Goal: Subscribe to service/newsletter

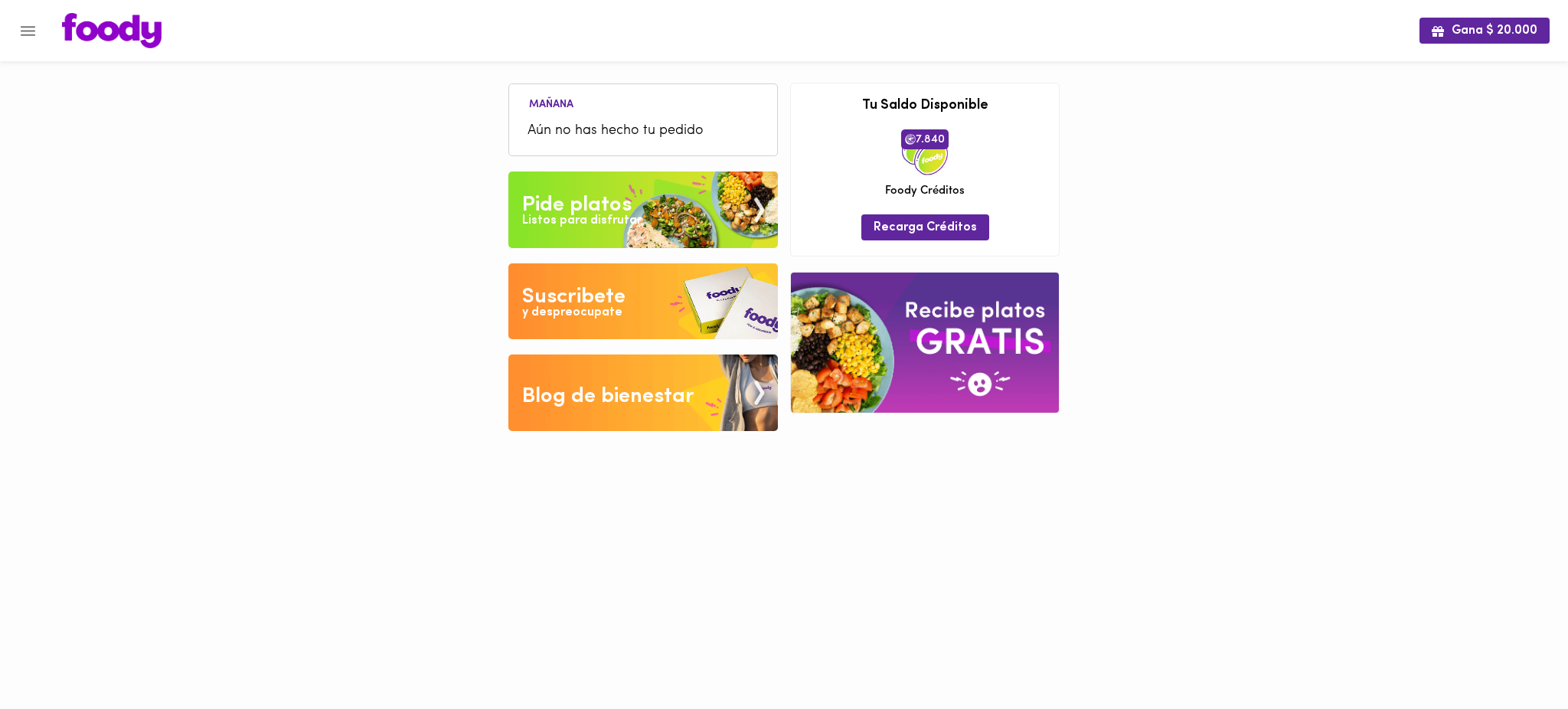
click at [26, 33] on icon "Menu" at bounding box center [28, 31] width 19 height 19
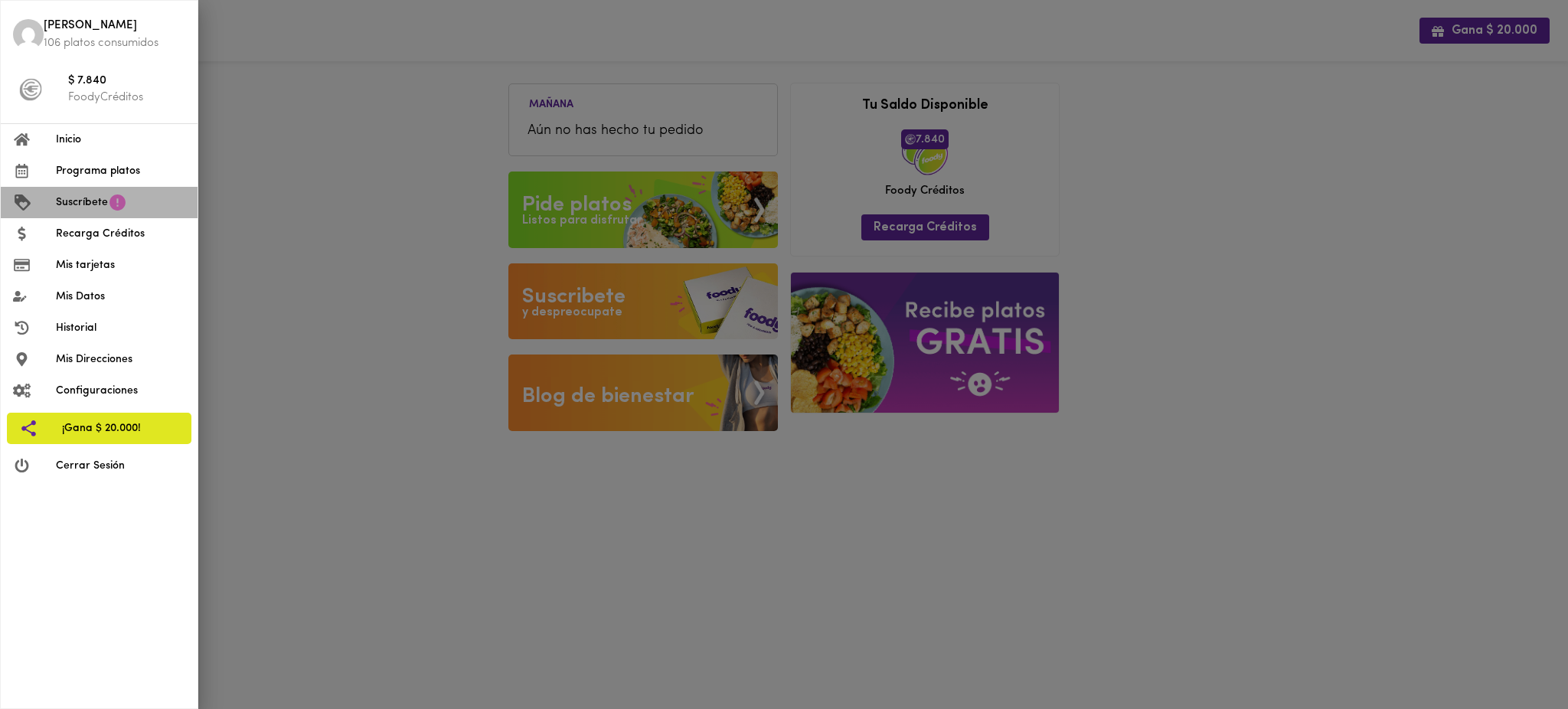
click at [80, 206] on span "Suscríbete" at bounding box center [82, 202] width 52 height 16
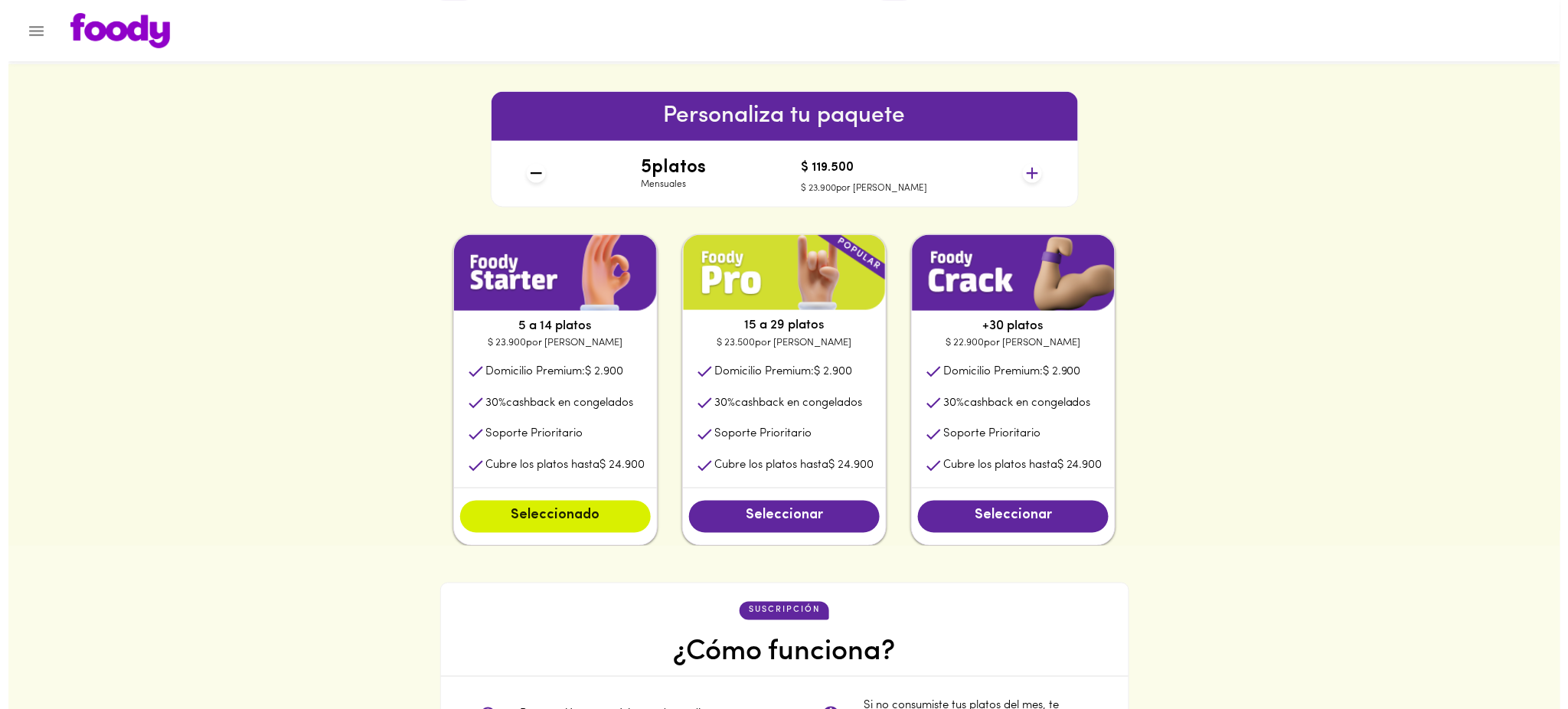
scroll to position [639, 0]
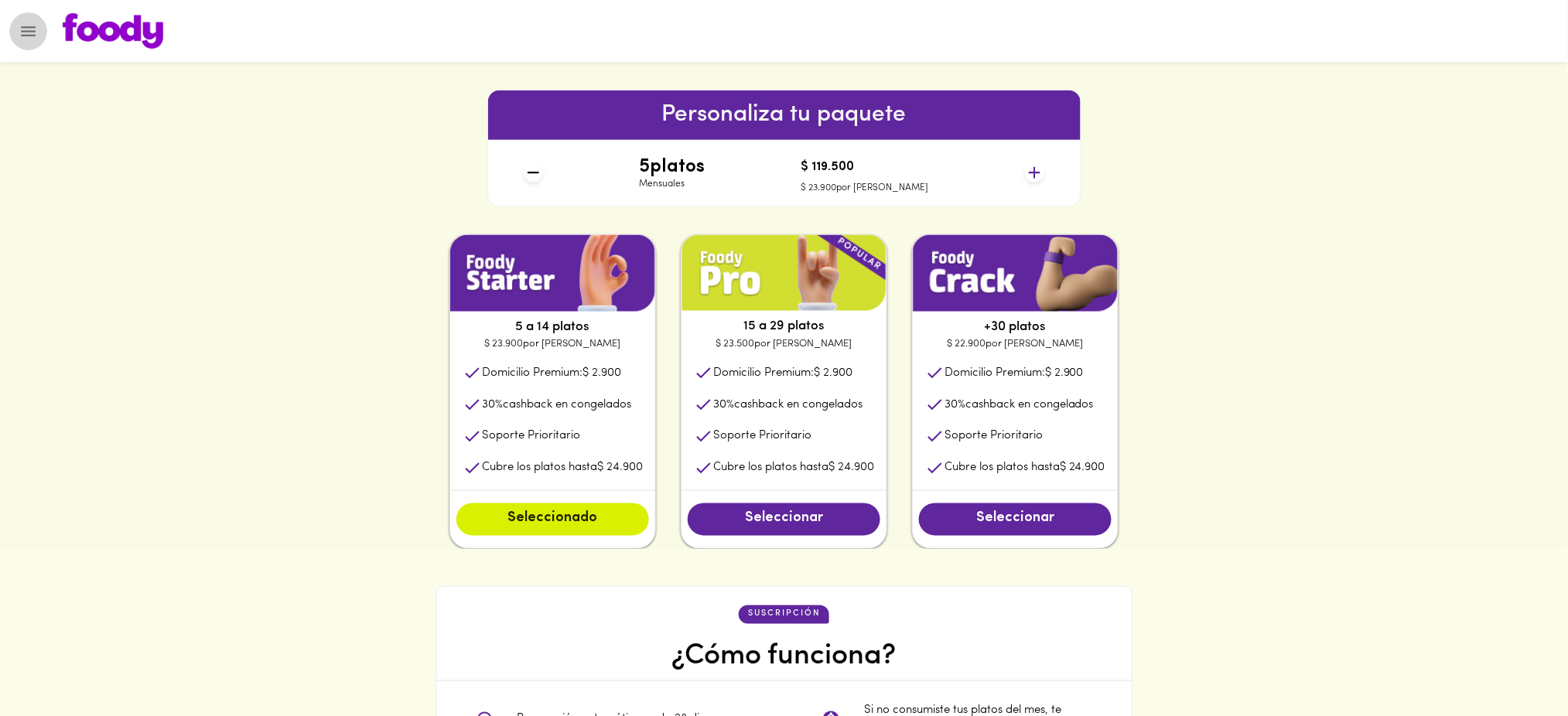
click at [29, 30] on icon "Menu" at bounding box center [28, 31] width 15 height 10
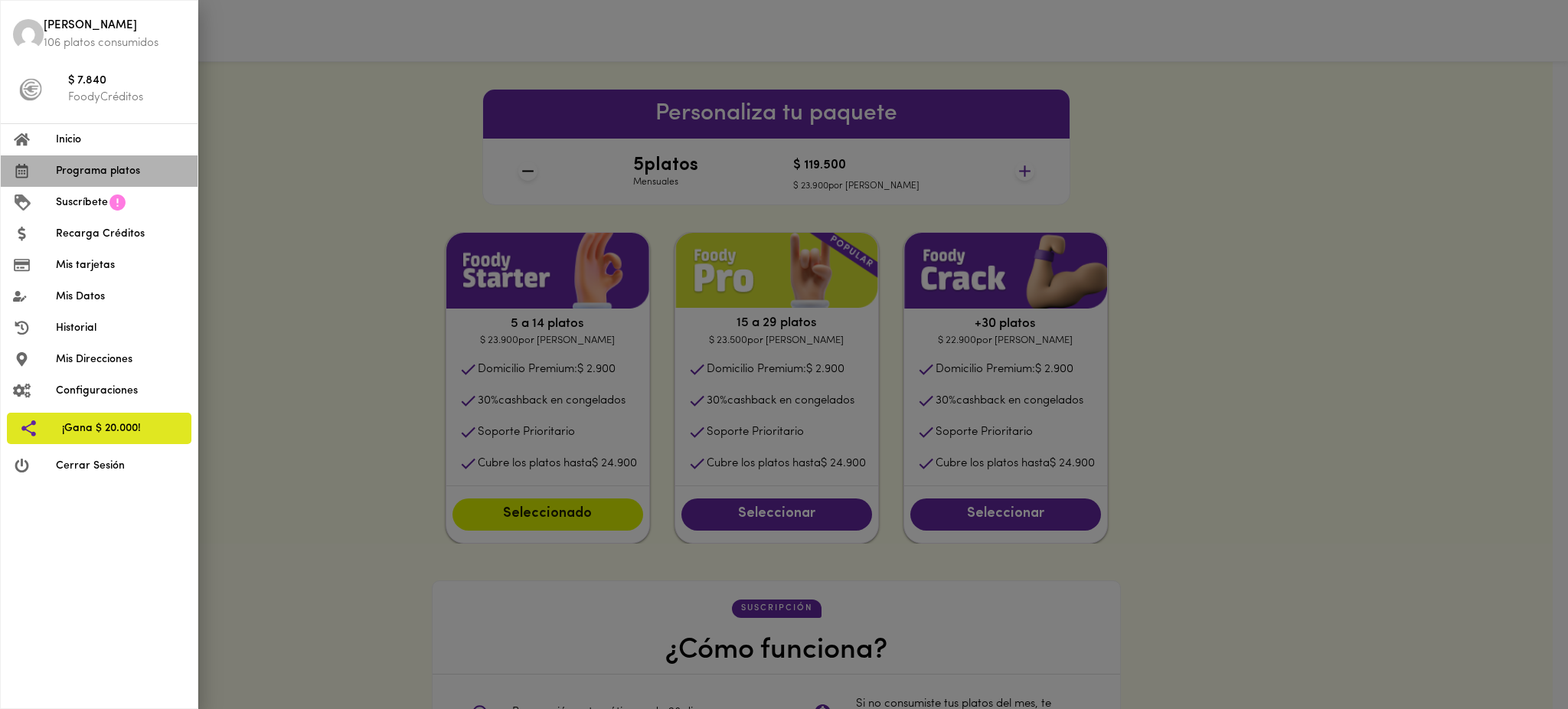
click at [78, 172] on span "Programa platos" at bounding box center [120, 171] width 129 height 16
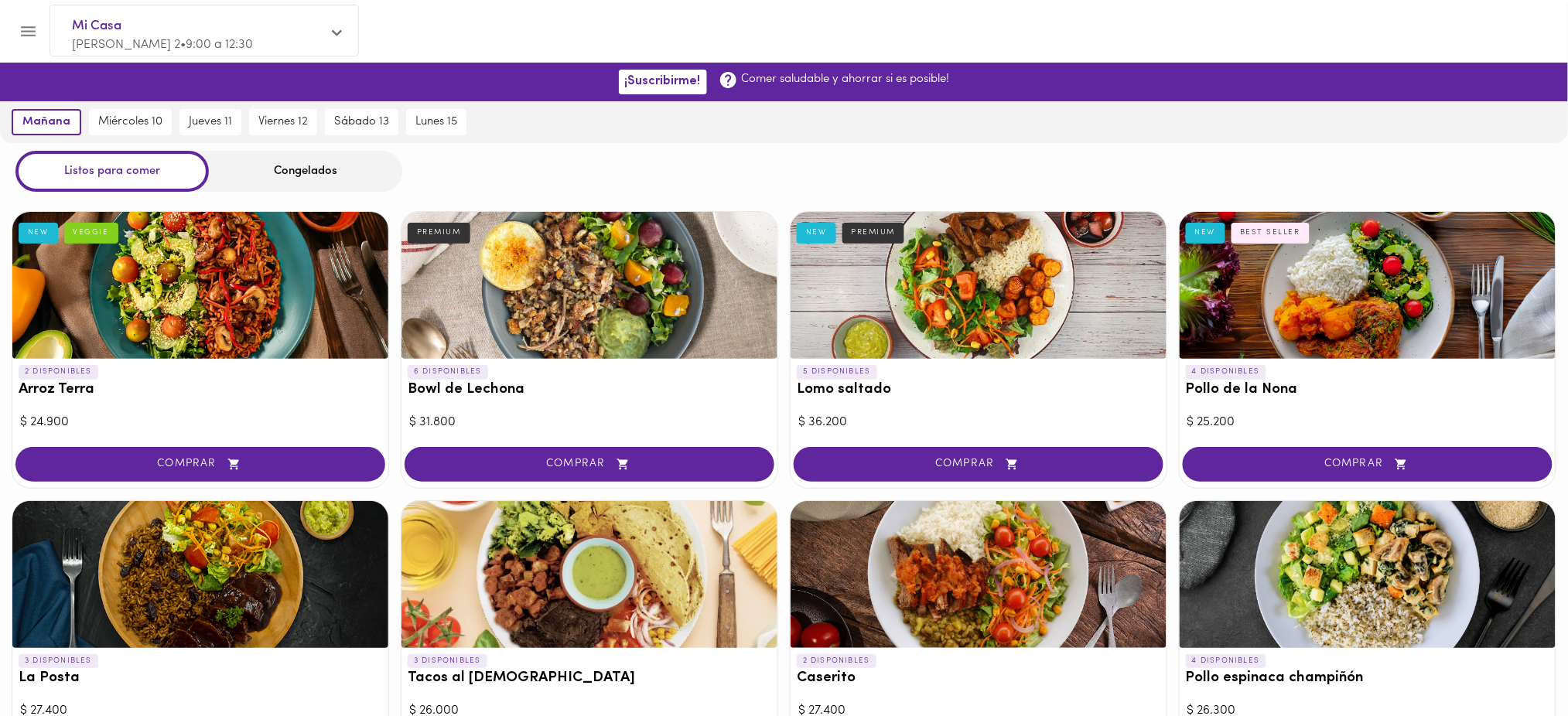
click at [286, 164] on div "Congelados" at bounding box center [306, 171] width 193 height 41
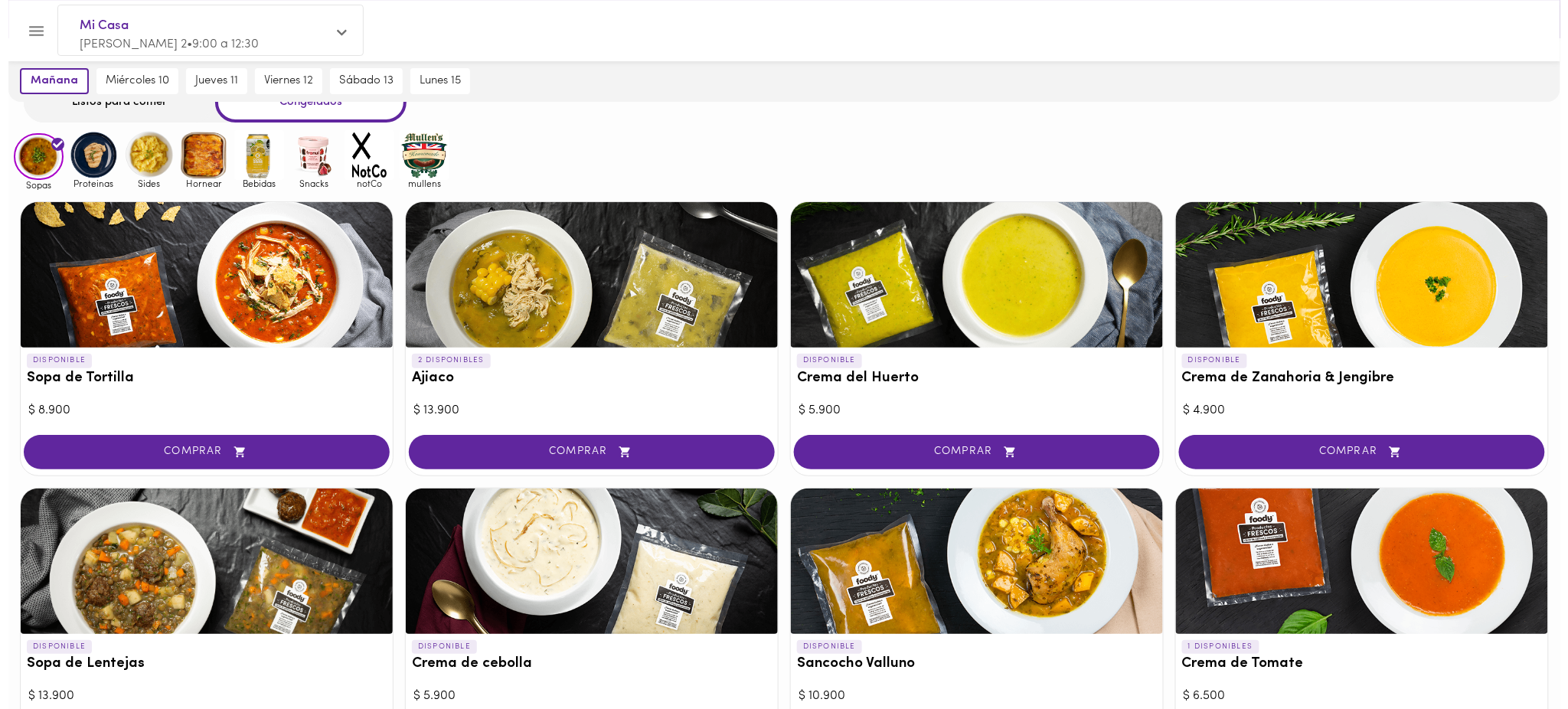
scroll to position [37, 0]
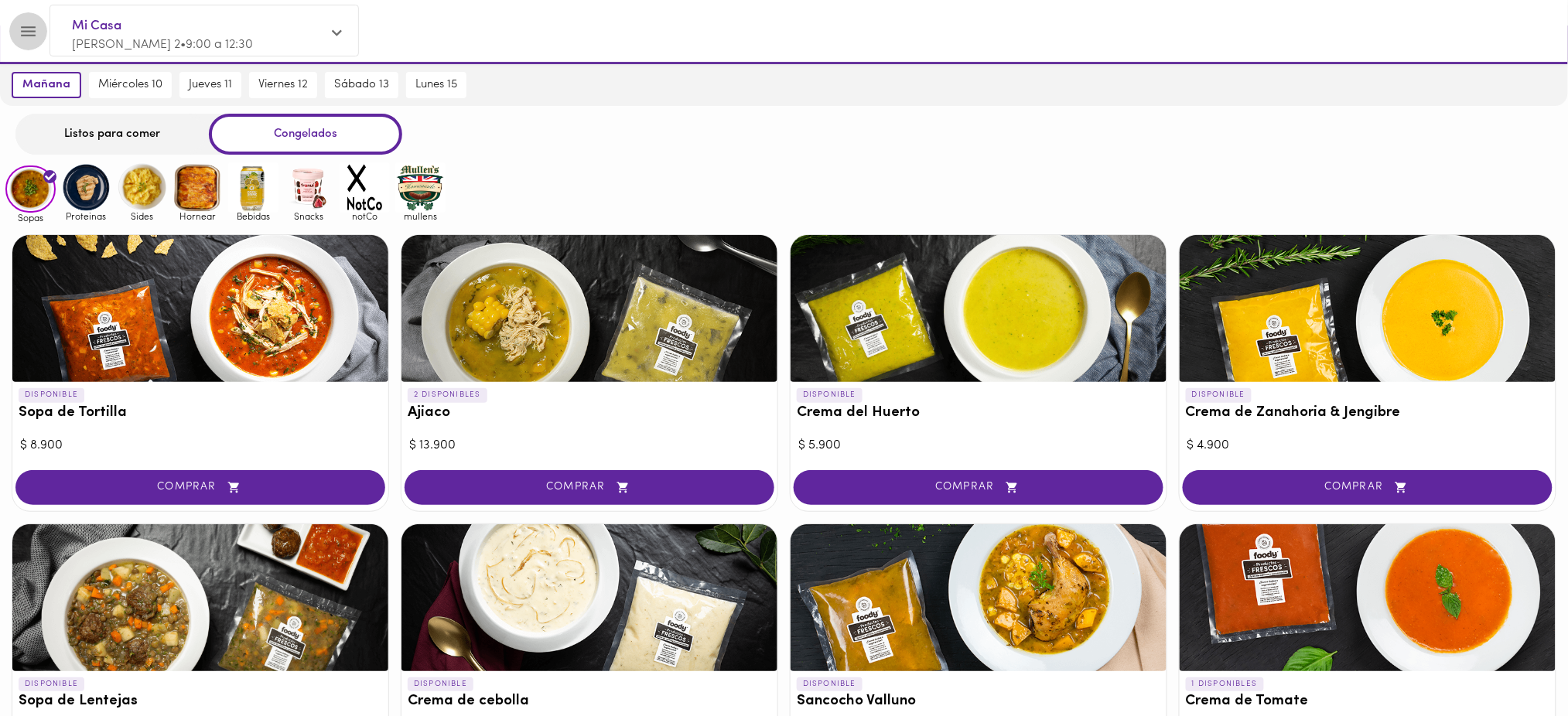
click at [25, 32] on icon "Menu" at bounding box center [28, 31] width 19 height 19
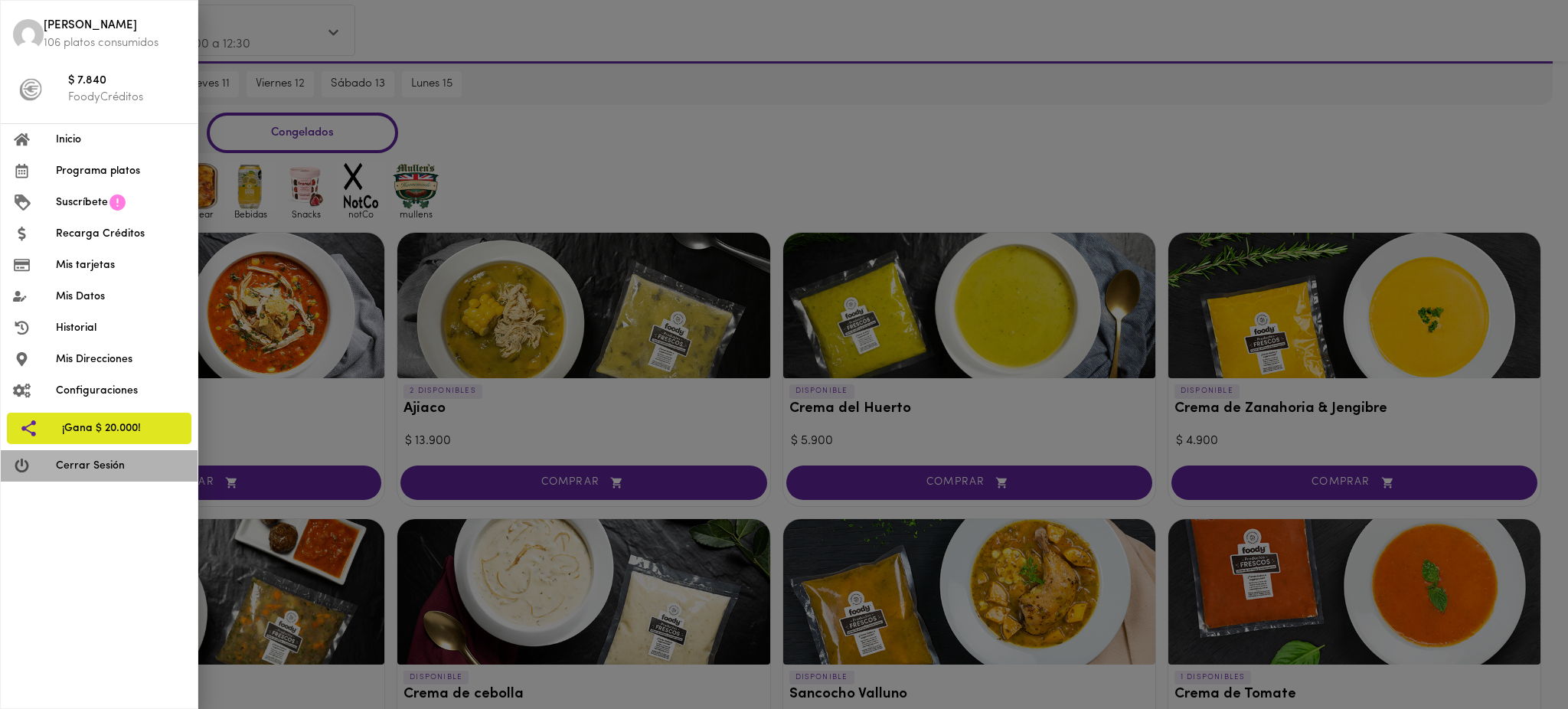
click at [94, 471] on span "Cerrar Sesión" at bounding box center [120, 466] width 129 height 16
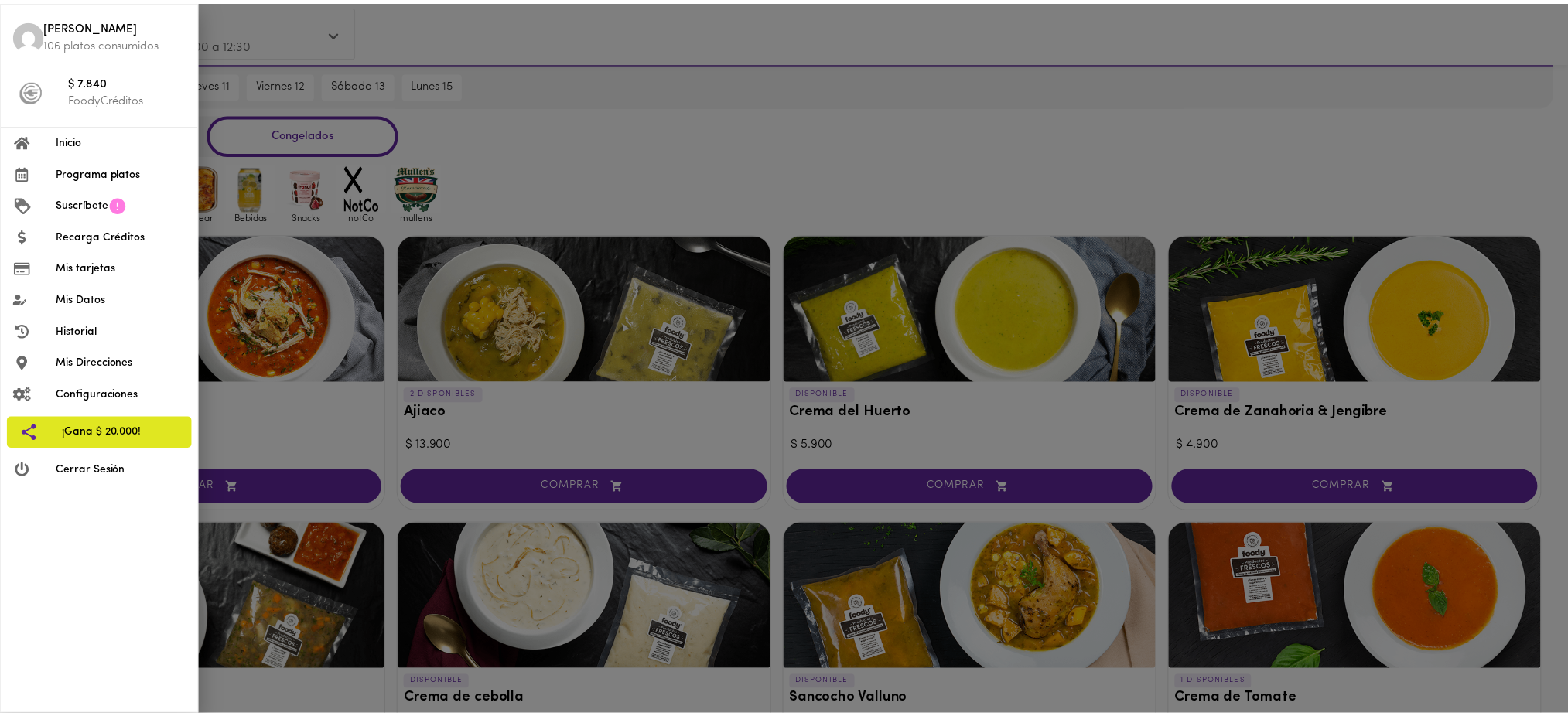
scroll to position [0, 0]
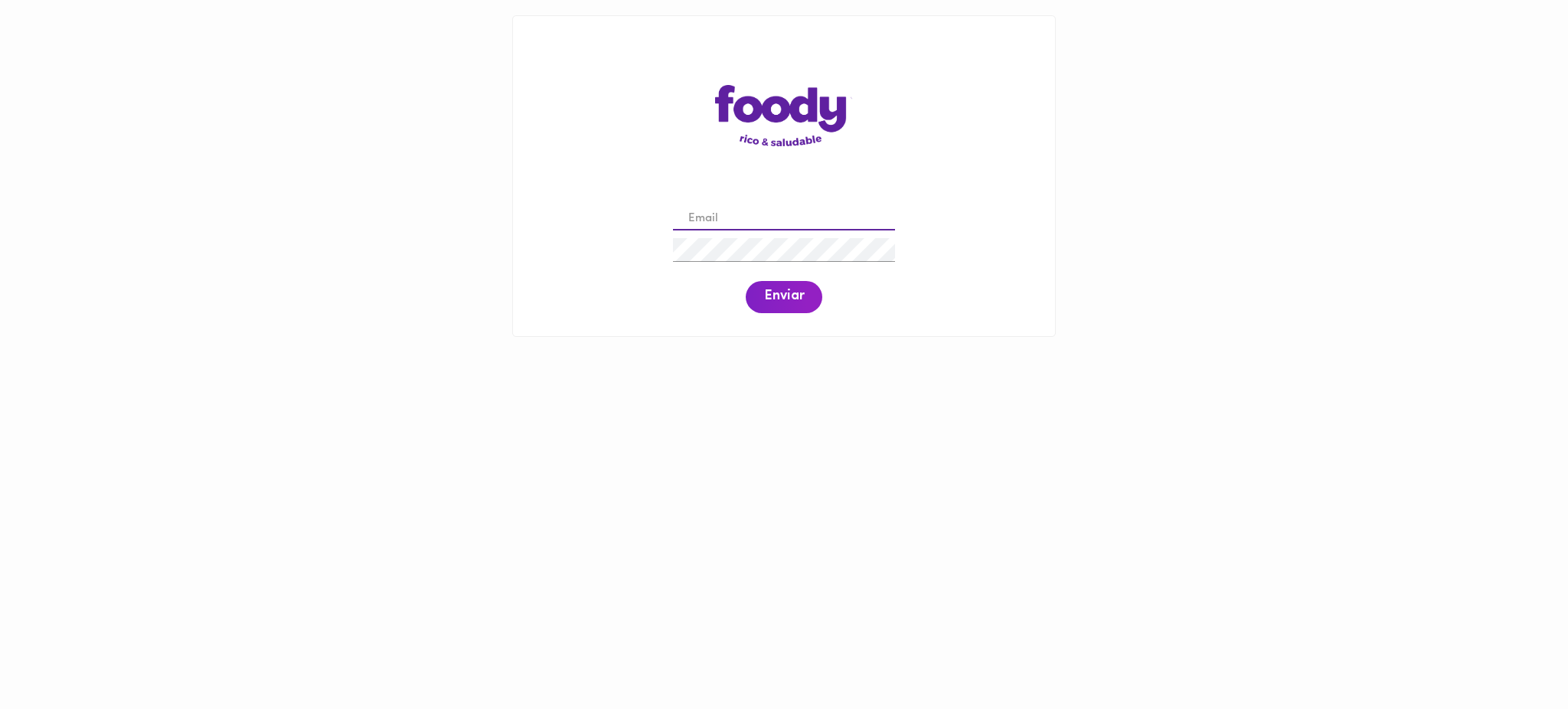
click at [752, 215] on input "email" at bounding box center [784, 219] width 222 height 24
paste input "[EMAIL_ADDRESS][DOMAIN_NAME]"
type input "[EMAIL_ADDRESS][DOMAIN_NAME]"
click at [778, 302] on span "Enviar" at bounding box center [784, 297] width 40 height 17
